Goal: Transaction & Acquisition: Download file/media

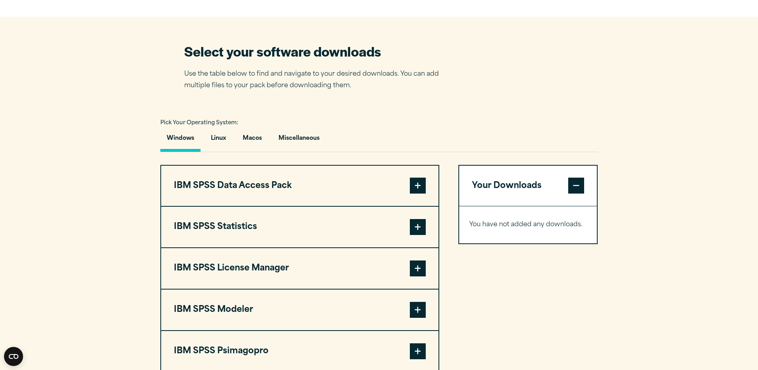
scroll to position [478, 0]
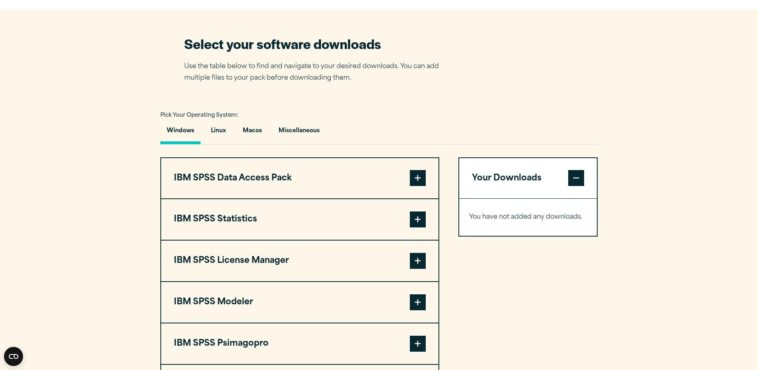
click at [417, 219] on span at bounding box center [418, 219] width 16 height 16
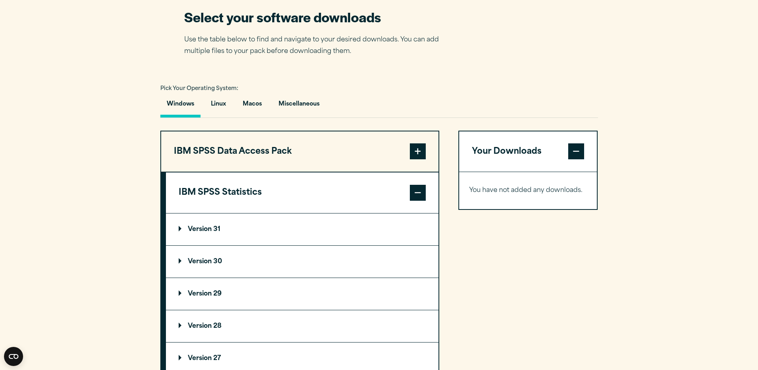
scroll to position [517, 0]
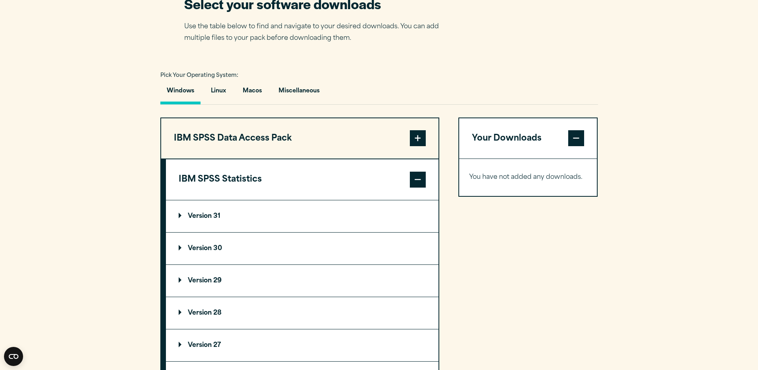
click at [221, 222] on summary "Version 31" at bounding box center [302, 216] width 273 height 32
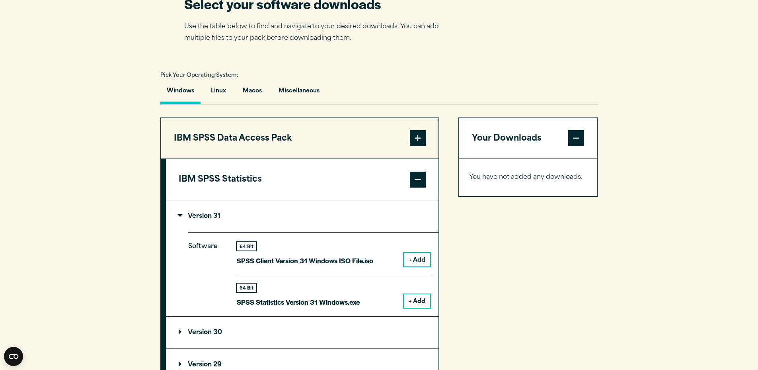
click at [418, 303] on button "+ Add" at bounding box center [417, 301] width 26 height 14
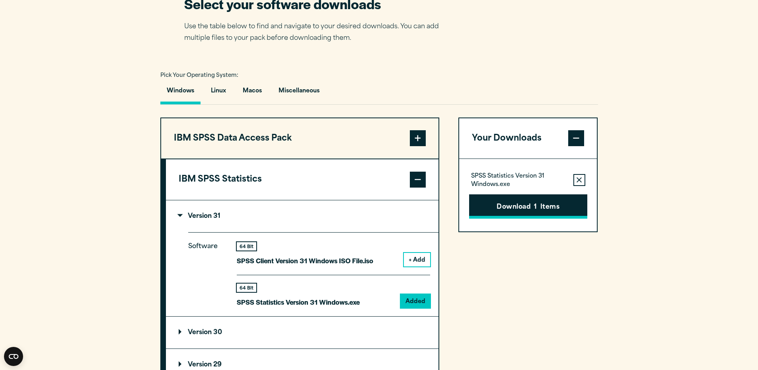
click at [531, 200] on button "Download 1 Items" at bounding box center [528, 206] width 118 height 25
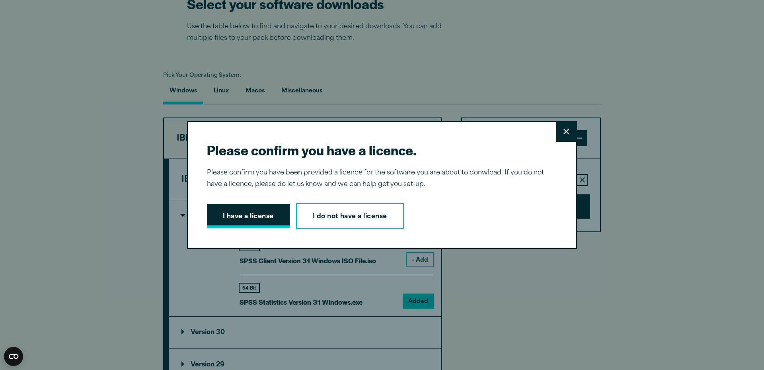
click at [270, 219] on button "I have a license" at bounding box center [248, 216] width 83 height 25
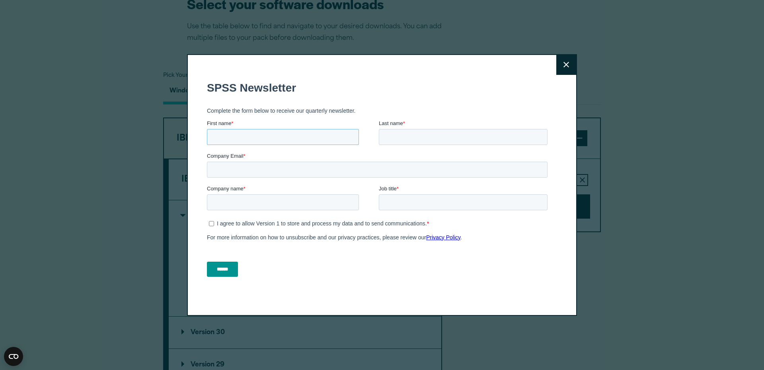
click at [315, 134] on input "First name *" at bounding box center [283, 137] width 152 height 16
click at [263, 296] on div "Close" at bounding box center [382, 185] width 390 height 262
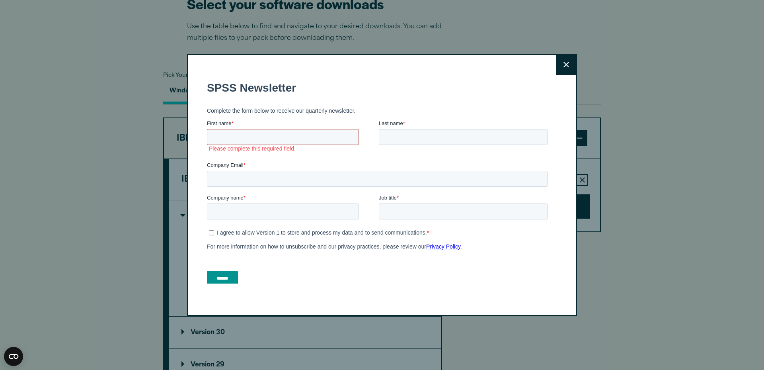
drag, startPoint x: 289, startPoint y: 142, endPoint x: 289, endPoint y: 138, distance: 4.4
click at [289, 138] on input "First name *" at bounding box center [283, 137] width 152 height 16
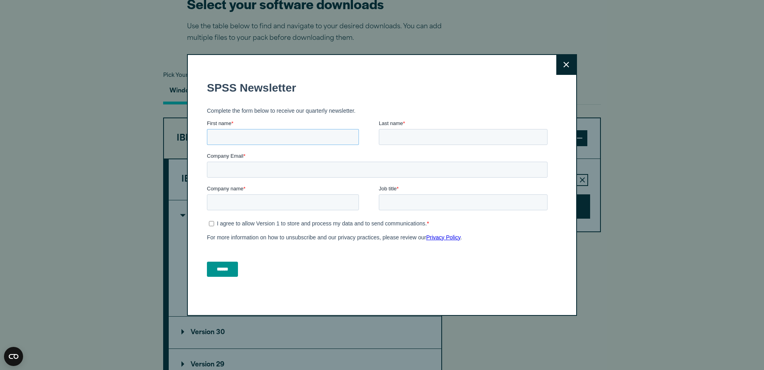
type input "***"
type input "*******"
type input "**********"
click at [398, 200] on input "Job title *" at bounding box center [463, 202] width 169 height 16
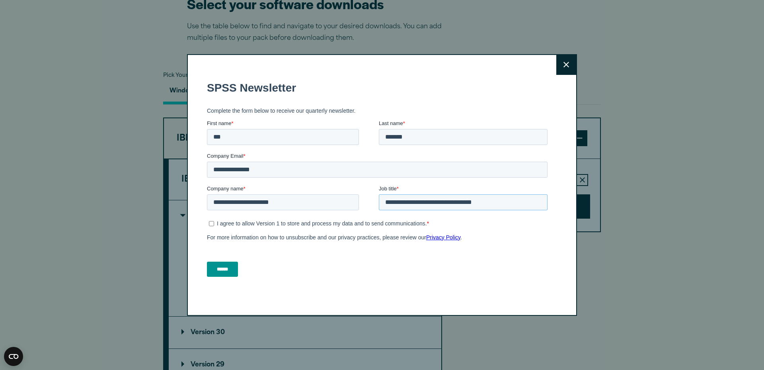
type input "**********"
drag, startPoint x: 329, startPoint y: 223, endPoint x: 288, endPoint y: 242, distance: 45.6
click at [329, 223] on p "I agree to allow Version 1 to store and process my data and to send communicati…" at bounding box center [322, 223] width 210 height 6
click at [172, 271] on div "Close" at bounding box center [382, 185] width 764 height 370
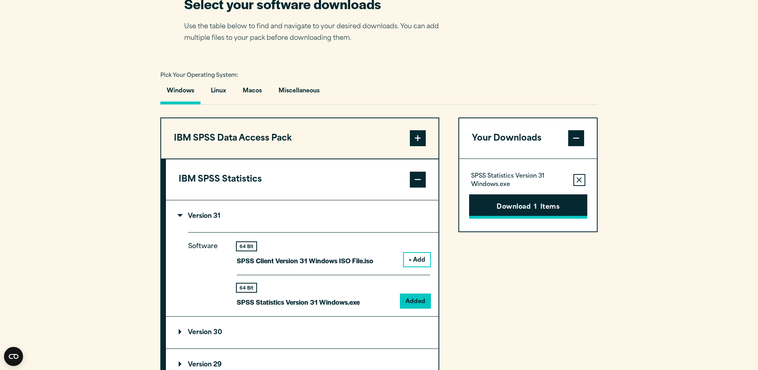
click at [486, 205] on button "Download 1 Items" at bounding box center [528, 206] width 118 height 25
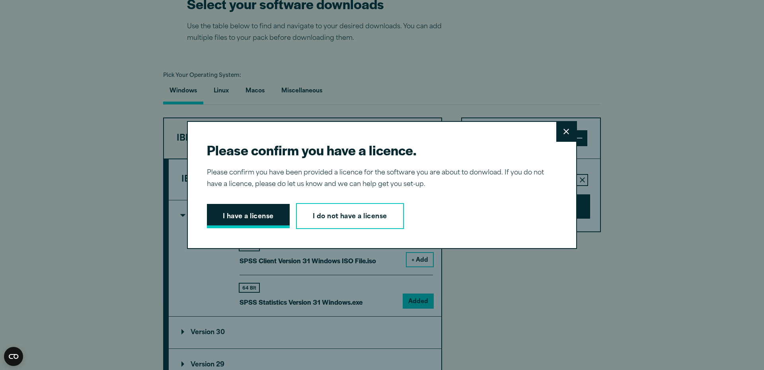
click at [281, 223] on button "I have a license" at bounding box center [248, 216] width 83 height 25
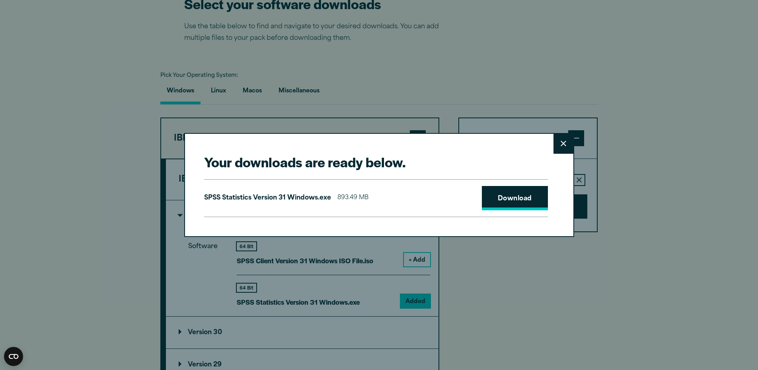
click at [529, 203] on link "Download" at bounding box center [515, 198] width 66 height 25
click at [714, 67] on div "Your downloads are ready below. Close SPSS Statistics Version 31 Windows.exe 89…" at bounding box center [379, 185] width 758 height 370
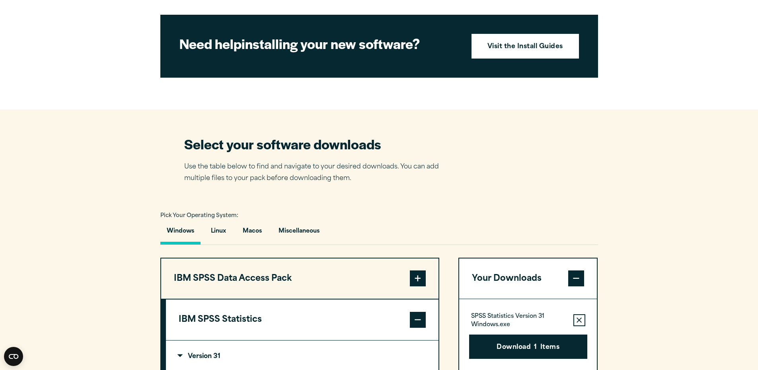
scroll to position [358, 0]
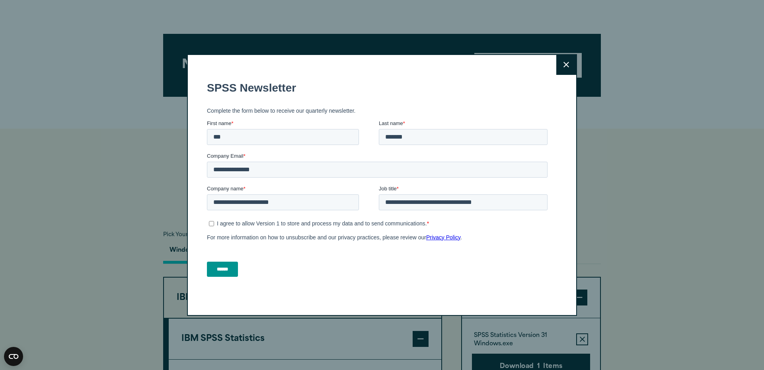
click at [213, 273] on input "******" at bounding box center [222, 268] width 31 height 15
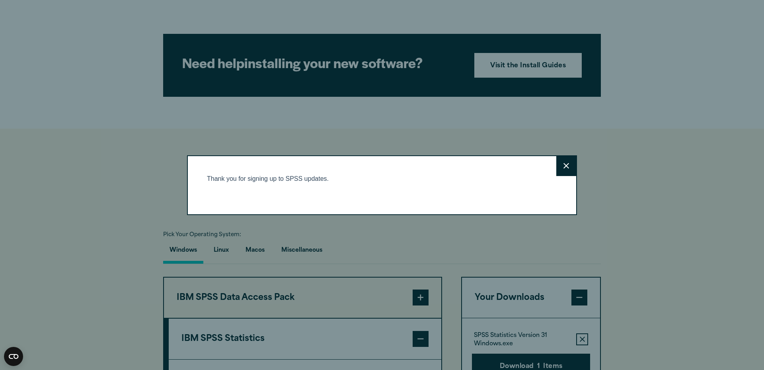
click at [573, 158] on button "Close" at bounding box center [566, 166] width 20 height 20
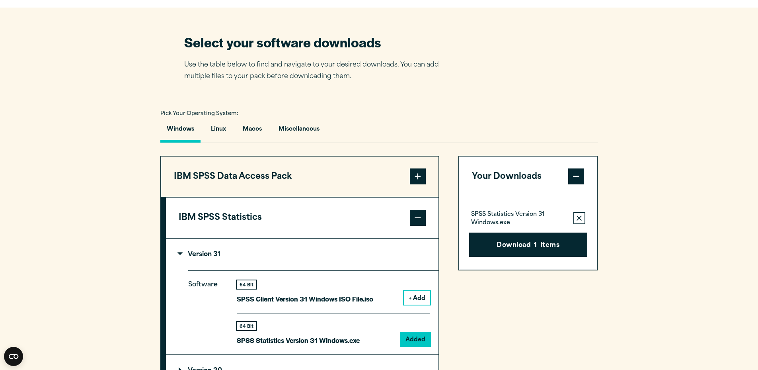
scroll to position [557, 0]
